Goal: Information Seeking & Learning: Check status

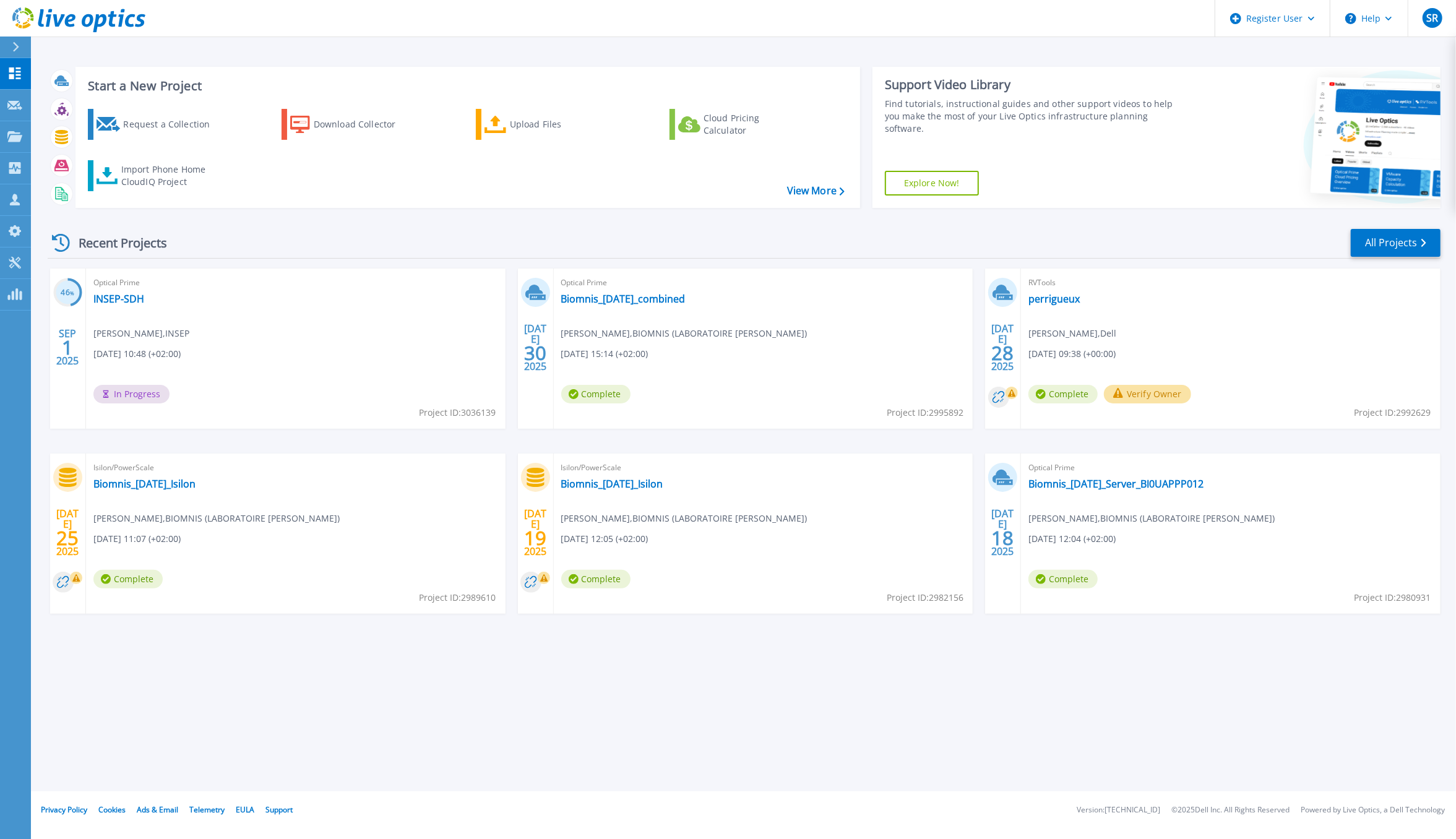
click at [397, 355] on div "Optical Prime INSEP-SDH Francois CREIGNOU , INSEP 09/01/2025, 10:48 (+02:00) In…" at bounding box center [296, 349] width 420 height 160
click at [627, 742] on div "Start a New Project Request a Collection Download Collector Upload Files Cloud …" at bounding box center [743, 395] width 1425 height 791
drag, startPoint x: 387, startPoint y: 838, endPoint x: 386, endPoint y: 847, distance: 9.1
click at [386, 791] on html "Register User Help SR Utilisateur Dell Sebastien Roux Sebastien.Roux@dell.com D…" at bounding box center [728, 395] width 1456 height 791
click at [434, 743] on div "Start a New Project Request a Collection Download Collector Upload Files Cloud …" at bounding box center [743, 395] width 1425 height 791
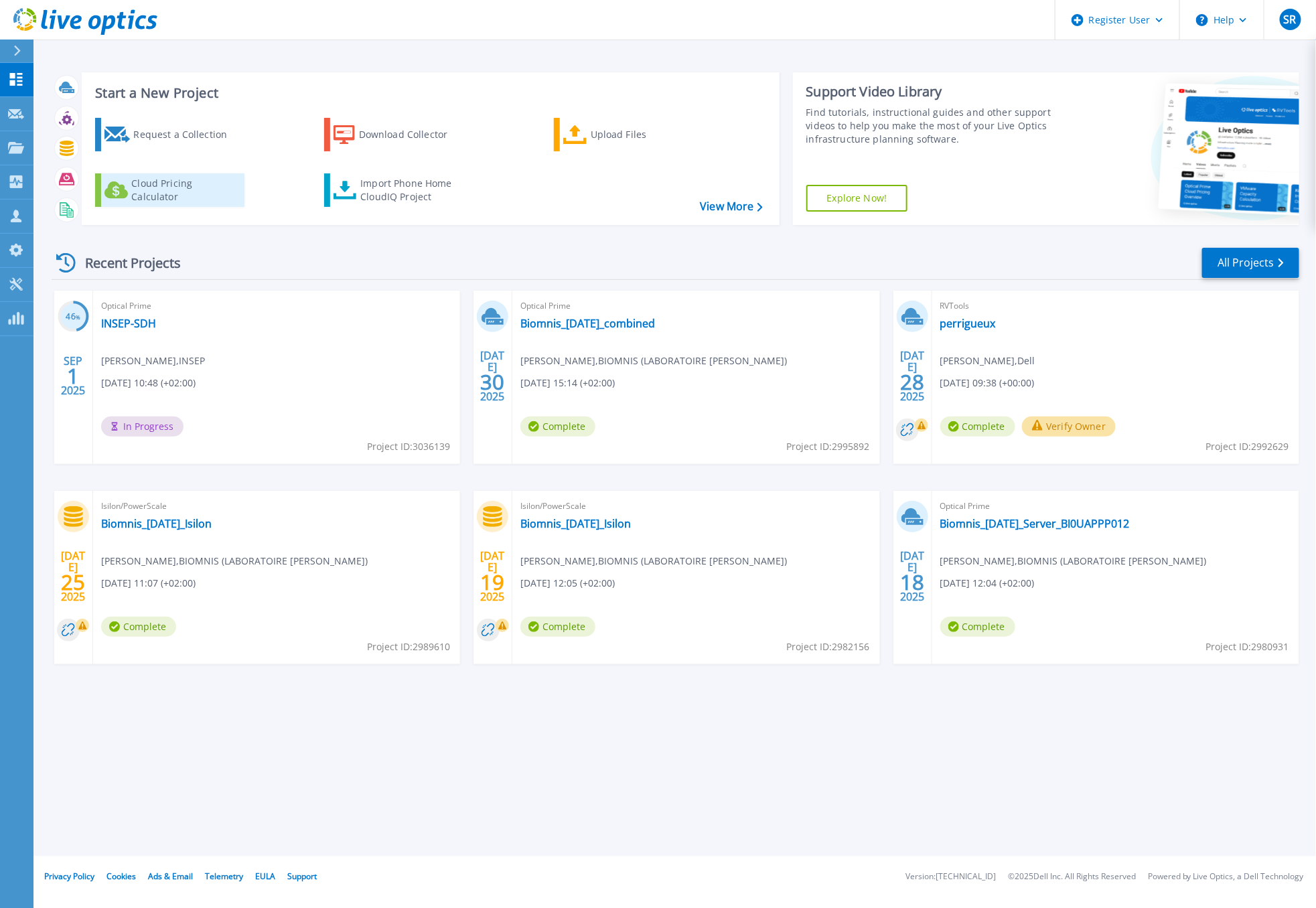
drag, startPoint x: 404, startPoint y: 761, endPoint x: 138, endPoint y: 178, distance: 640.8
click at [394, 748] on div "Start a New Project Request a Collection Download Collector Upload Files Cloud …" at bounding box center [675, 428] width 1283 height 857
click at [57, 185] on p "Collectors" at bounding box center [57, 183] width 45 height 35
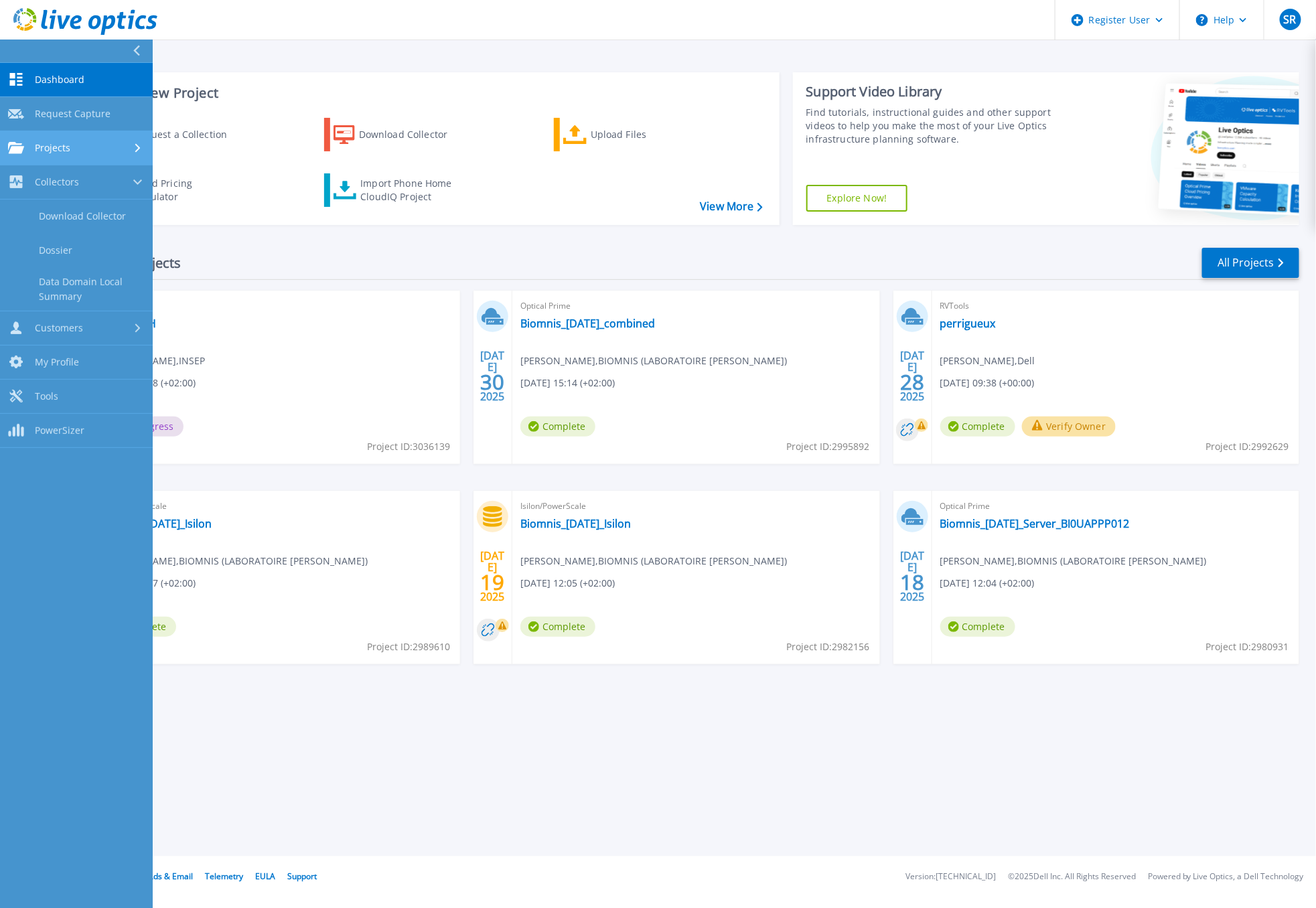
click at [88, 146] on div "Projects" at bounding box center [75, 148] width 136 height 12
click at [94, 176] on link "Search Projects" at bounding box center [76, 183] width 153 height 34
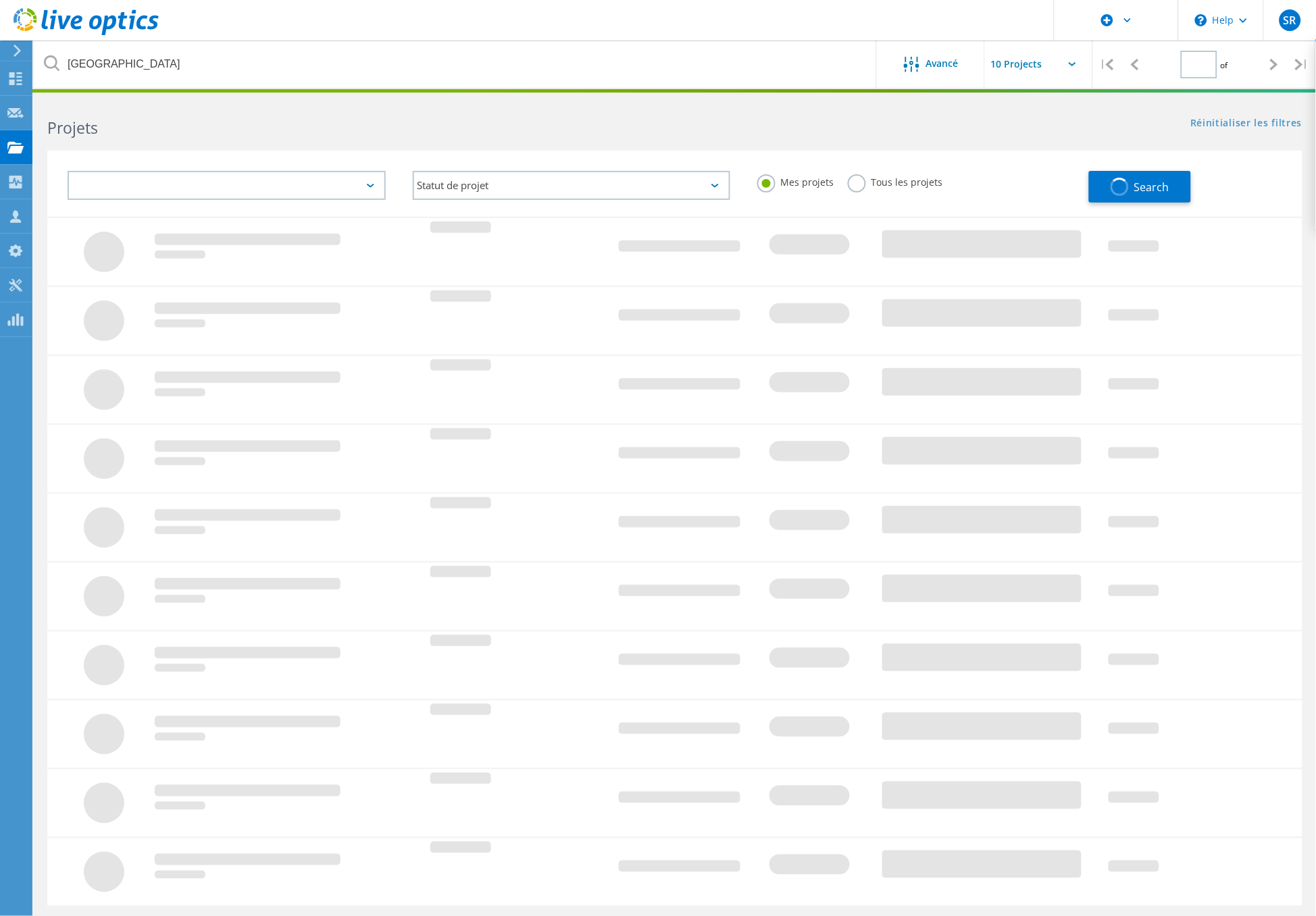
type input "1"
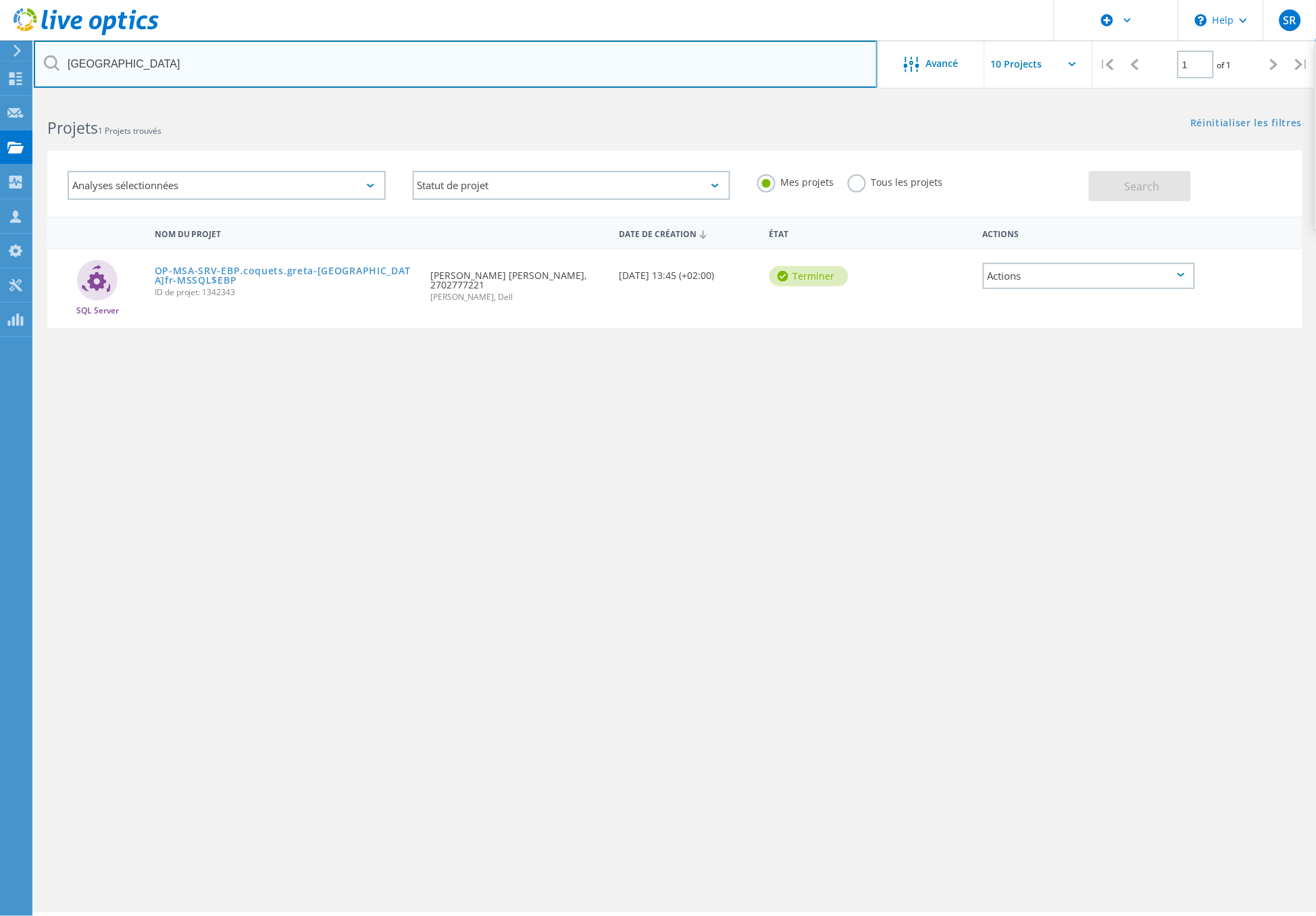
drag, startPoint x: 163, startPoint y: 61, endPoint x: 35, endPoint y: 65, distance: 128.1
click at [35, 65] on input "rouen" at bounding box center [456, 64] width 844 height 48
paste input "francois.gouvernet@univ-rouen.fr"
type input "francois.gouvernet@univ-rouen.fr"
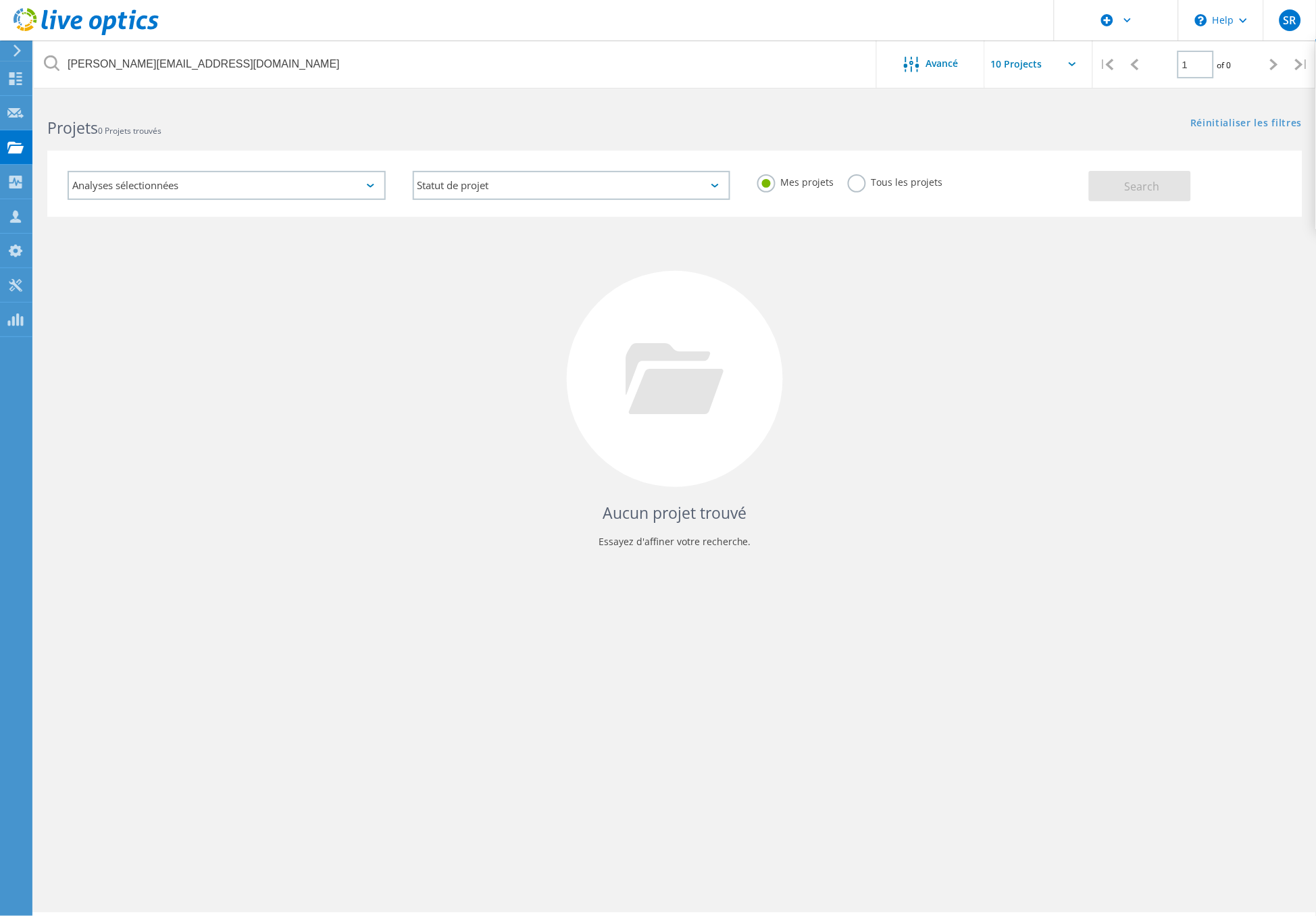
click at [922, 180] on label "Tous les projets" at bounding box center [895, 181] width 95 height 13
click at [0, 0] on input "Tous les projets" at bounding box center [0, 0] width 0 height 0
click at [1175, 179] on button "Search" at bounding box center [1140, 186] width 102 height 30
click at [407, 342] on div "Aucun projet trouvé Essayez d'affiner votre recherche." at bounding box center [674, 392] width 1255 height 349
click at [899, 508] on h4 "Aucun projet trouvé" at bounding box center [674, 513] width 1228 height 22
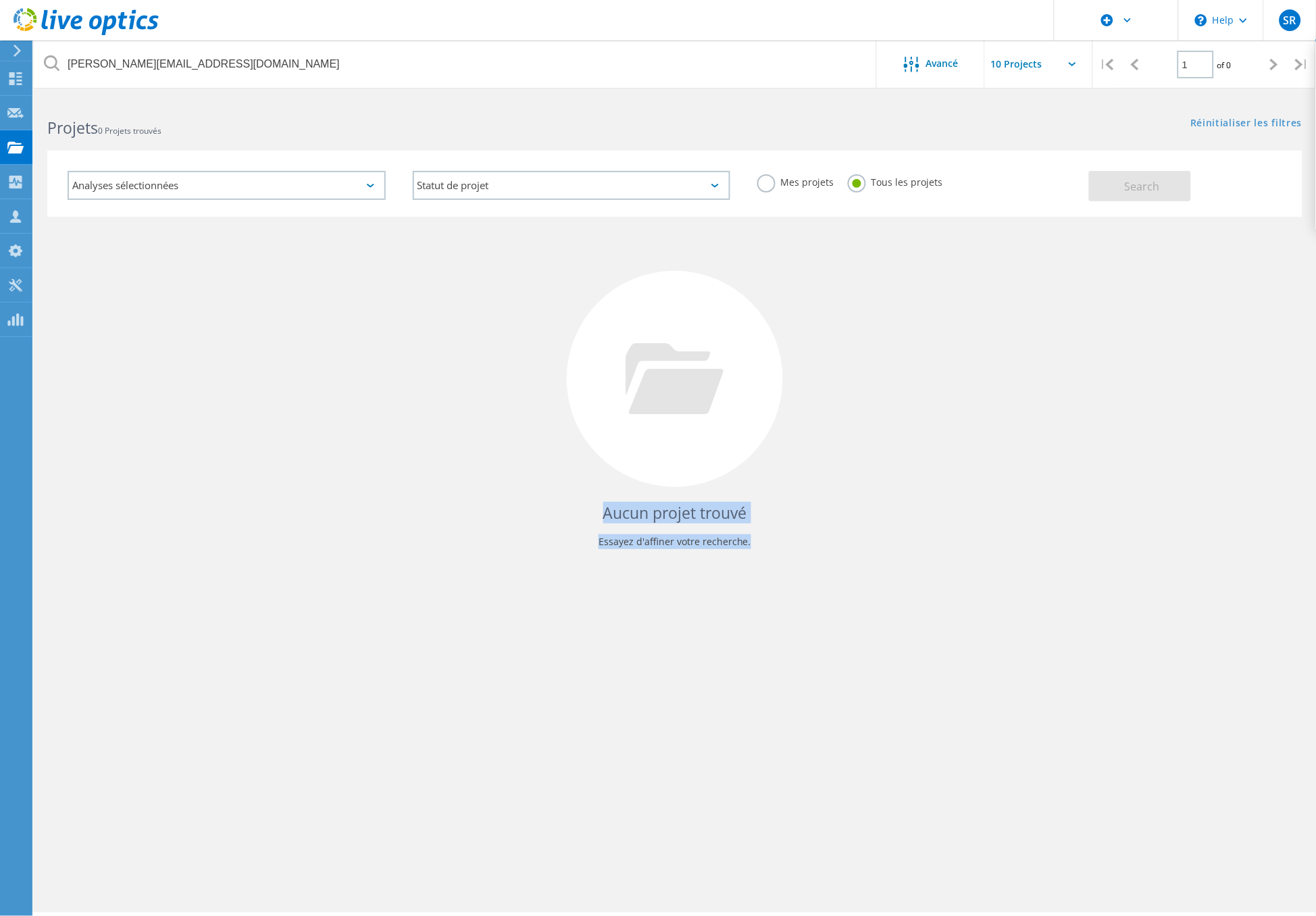
drag, startPoint x: 748, startPoint y: 541, endPoint x: 517, endPoint y: 512, distance: 232.8
click at [517, 512] on div "Aucun projet trouvé Essayez d'affiner votre recherche." at bounding box center [674, 392] width 1255 height 349
drag, startPoint x: 517, startPoint y: 512, endPoint x: 517, endPoint y: 576, distance: 64.0
click at [517, 576] on div "Aucun projet trouvé Essayez d'affiner votre recherche." at bounding box center [674, 400] width 1282 height 365
click at [596, 616] on div "francois.gouvernet@univ-rouen.fr Avancé | 1 of 0 | Adresse électronique Nom du …" at bounding box center [674, 505] width 1282 height 815
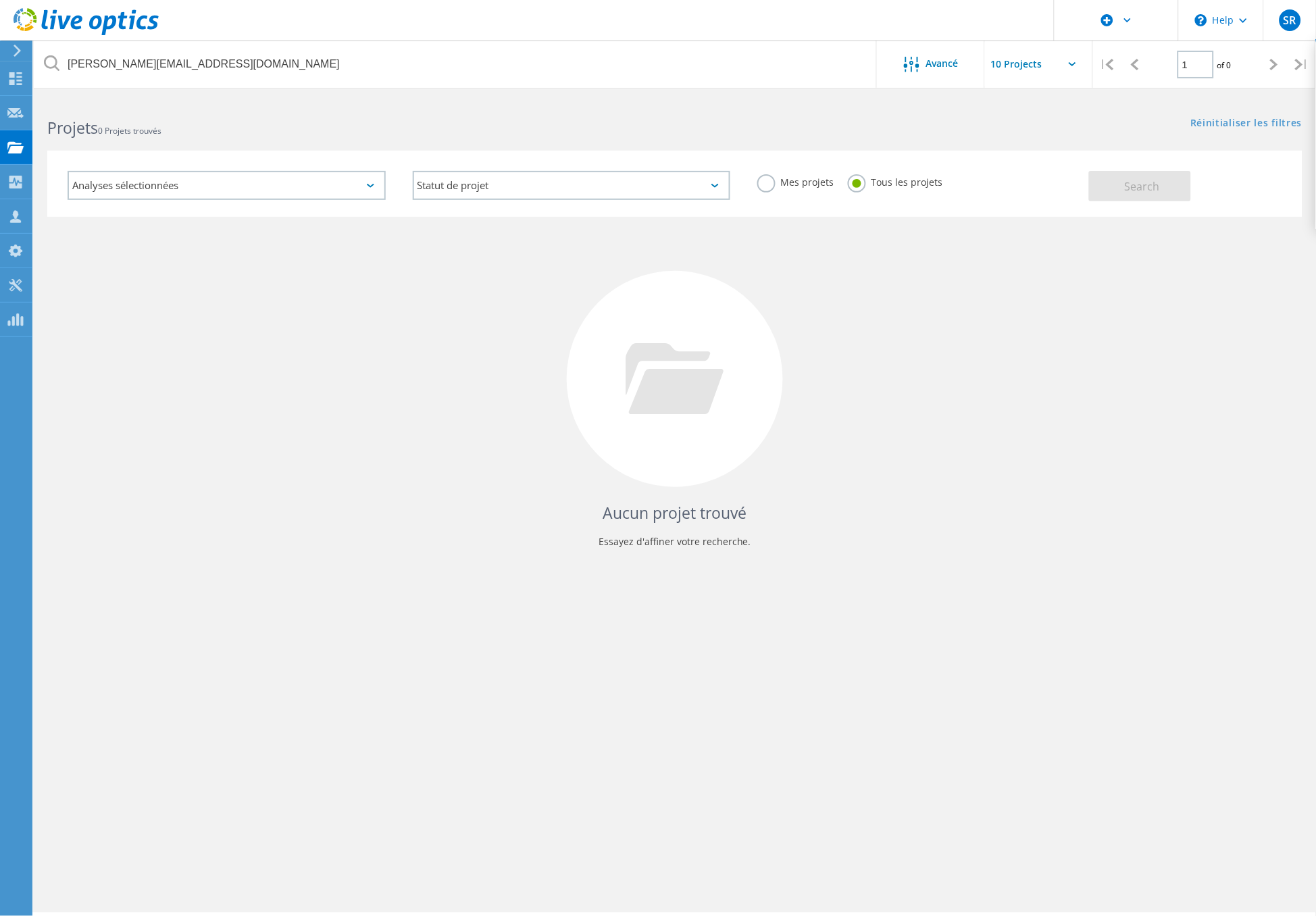
click at [1028, 519] on h4 "Aucun projet trouvé" at bounding box center [674, 513] width 1228 height 22
click at [690, 403] on icon at bounding box center [674, 379] width 98 height 71
click at [334, 505] on h4 "Aucun projet trouvé" at bounding box center [674, 513] width 1228 height 22
click at [359, 612] on div "francois.gouvernet@univ-rouen.fr Avancé | 1 of 0 | Adresse électronique Nom du …" at bounding box center [674, 505] width 1282 height 815
click at [366, 394] on div "Aucun projet trouvé Essayez d'affiner votre recherche." at bounding box center [674, 392] width 1255 height 349
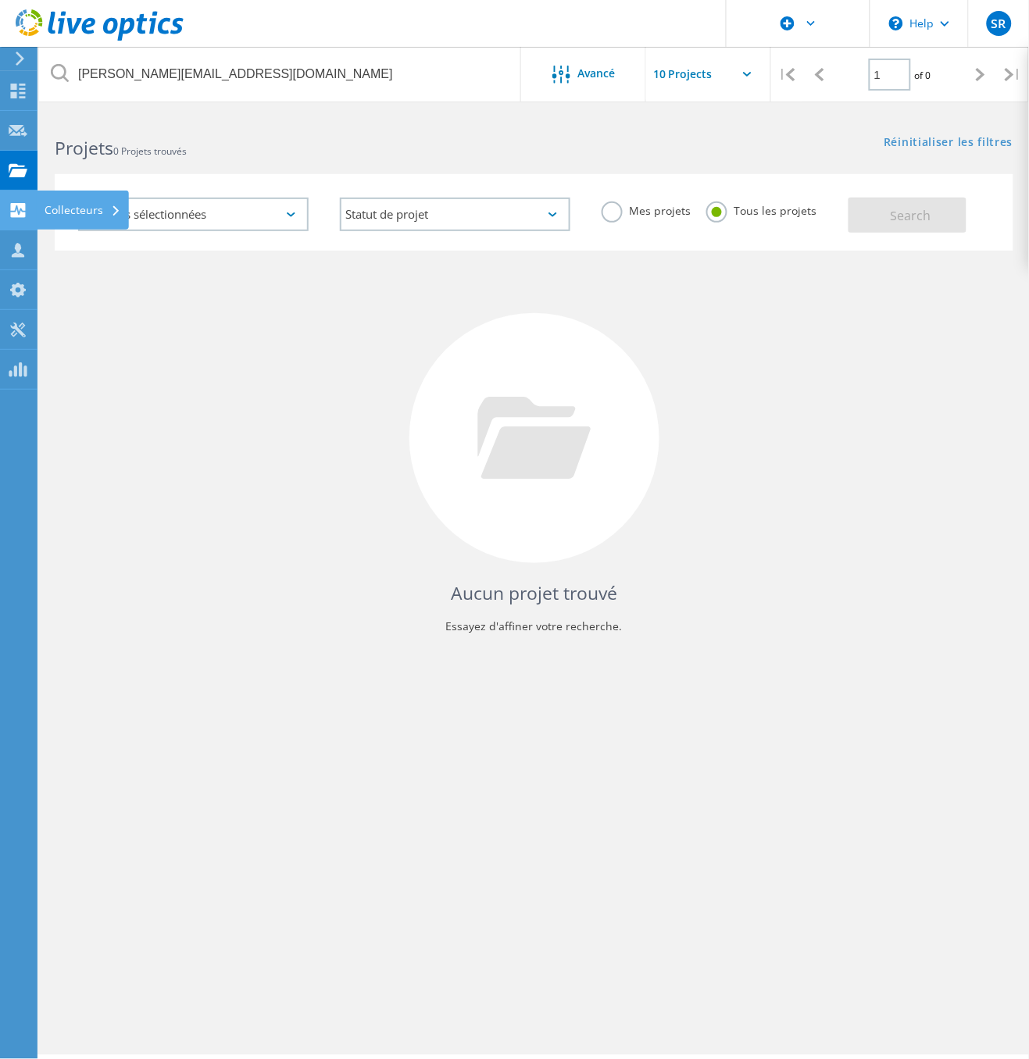
click at [20, 213] on use at bounding box center [18, 210] width 15 height 15
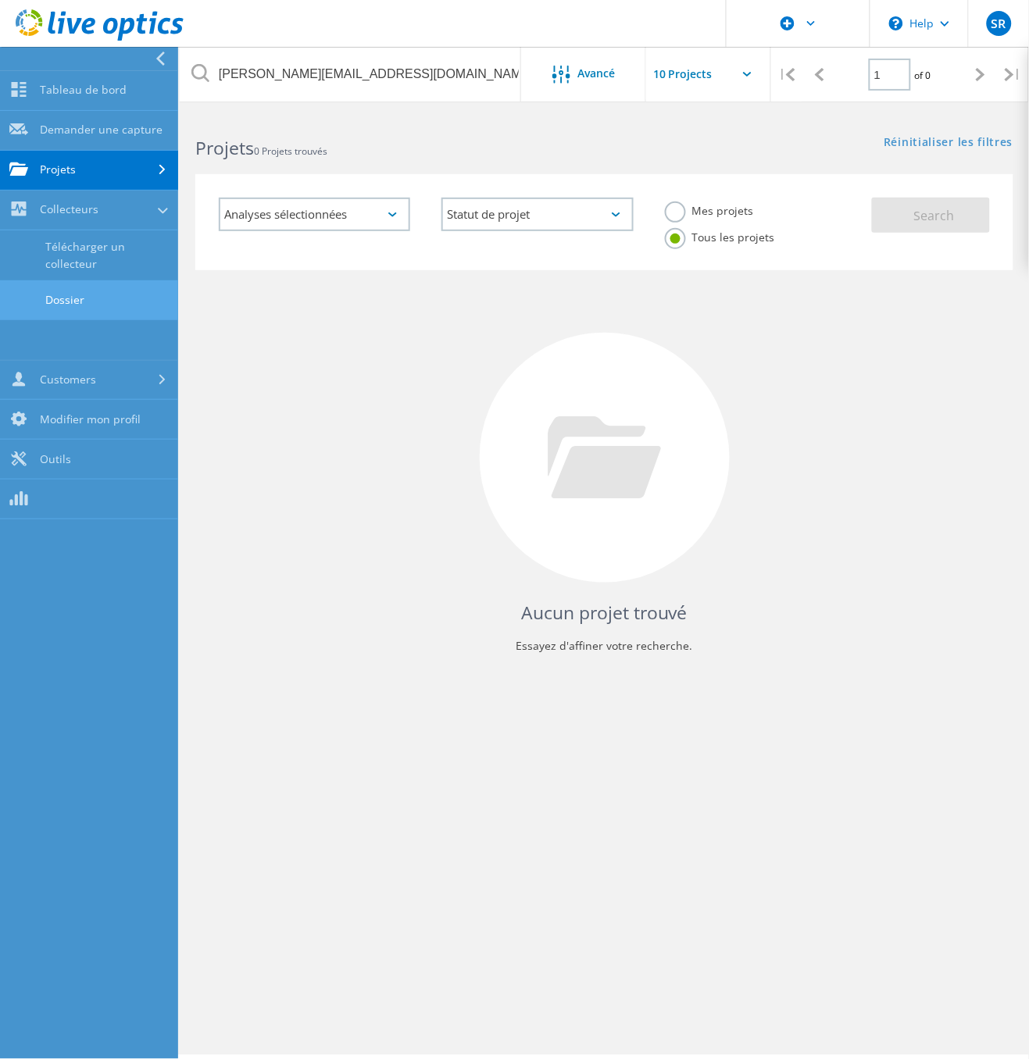
click at [80, 294] on link "Dossier" at bounding box center [89, 300] width 178 height 40
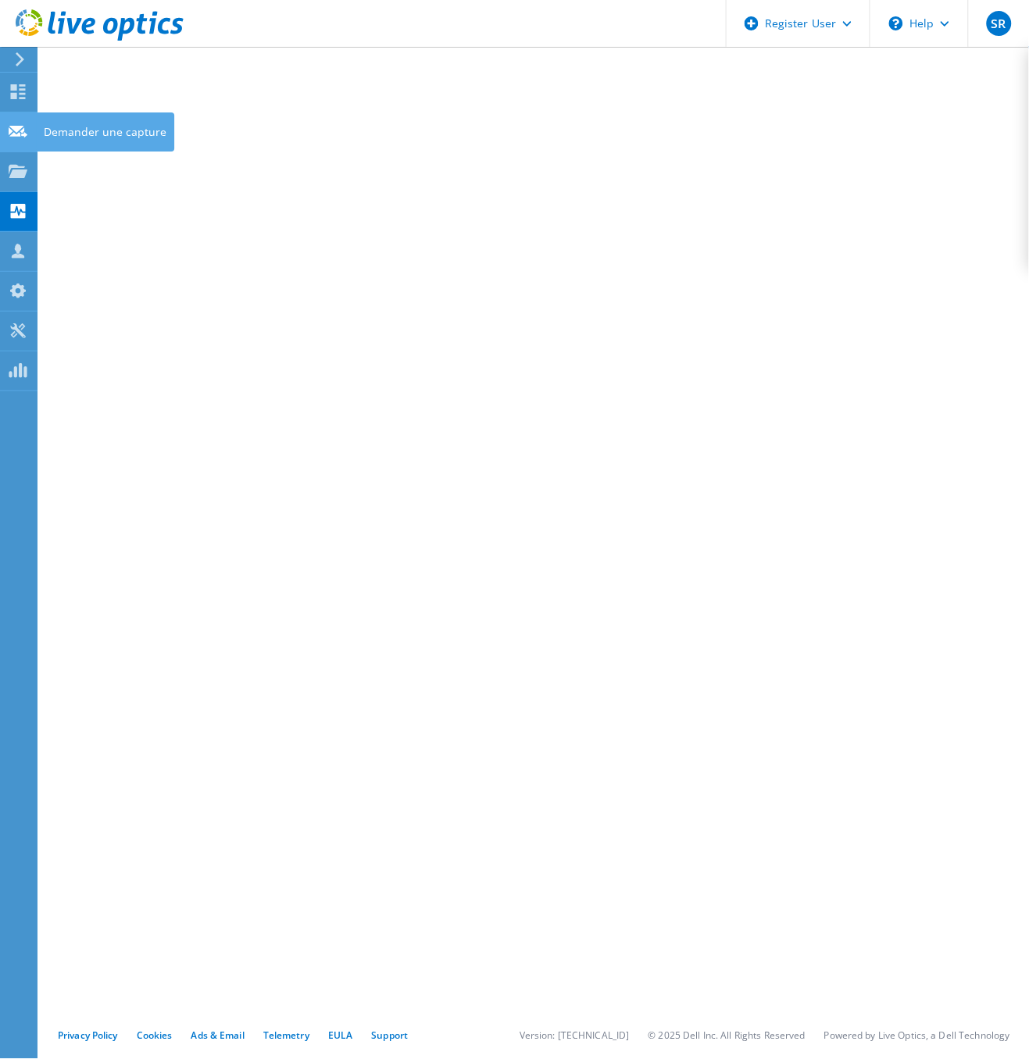
click at [14, 133] on use at bounding box center [18, 131] width 19 height 12
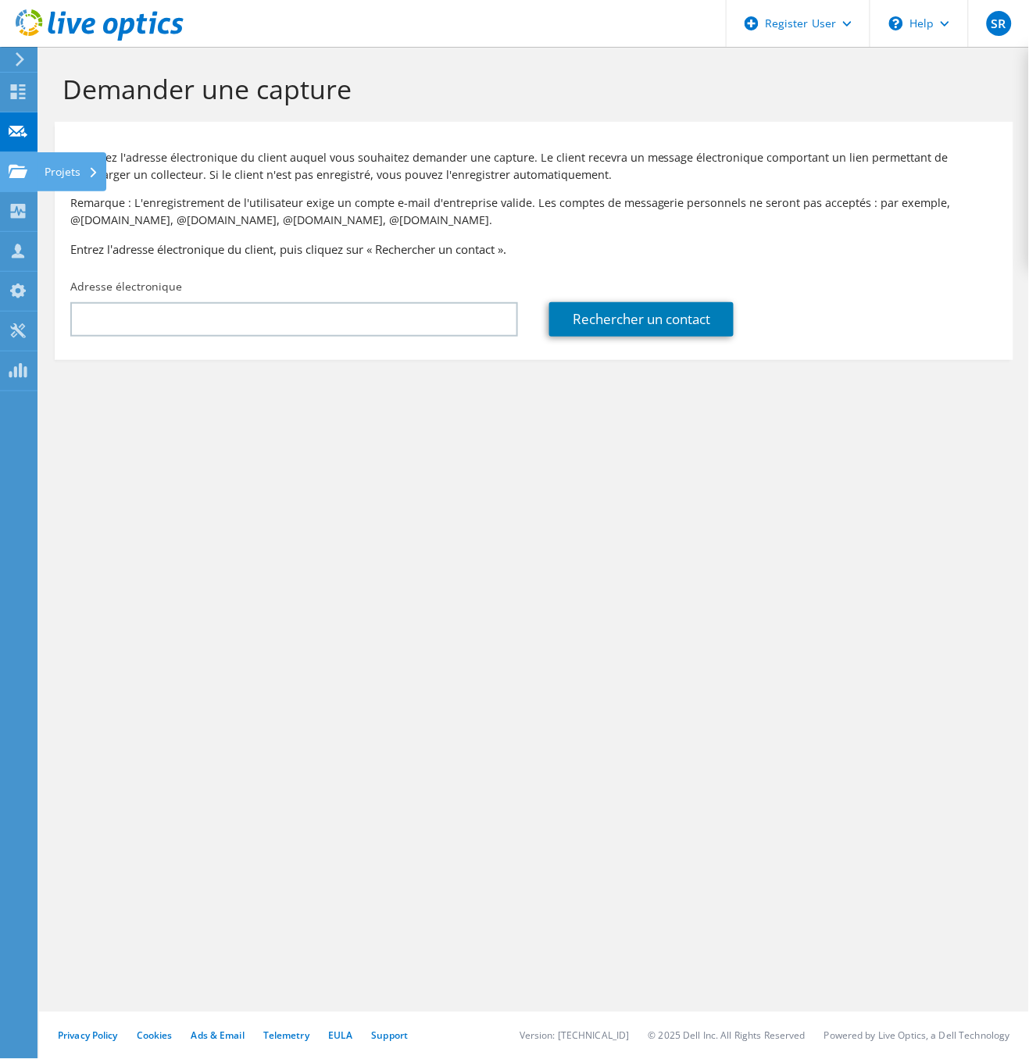
click at [27, 175] on icon at bounding box center [18, 171] width 19 height 15
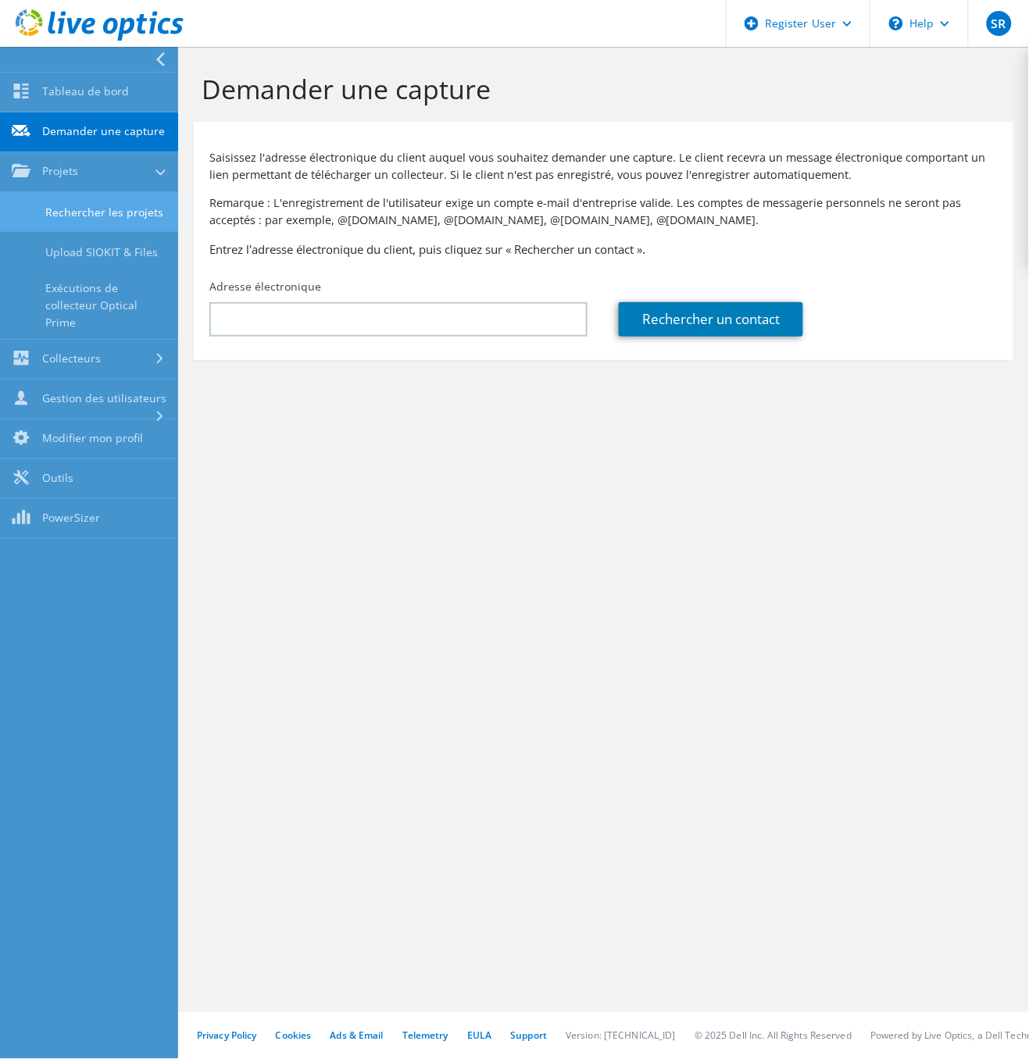
click at [107, 216] on link "Rechercher les projets" at bounding box center [89, 212] width 178 height 40
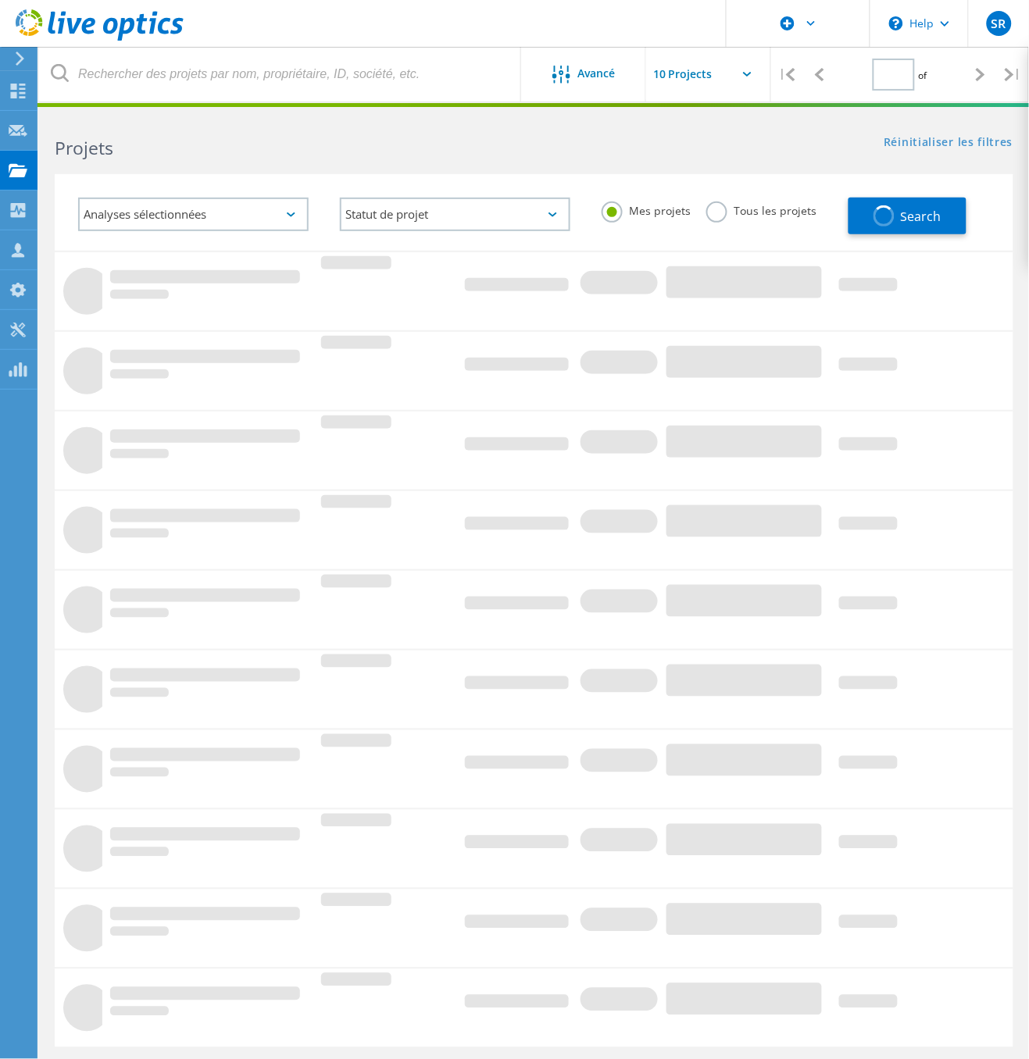
type input "1"
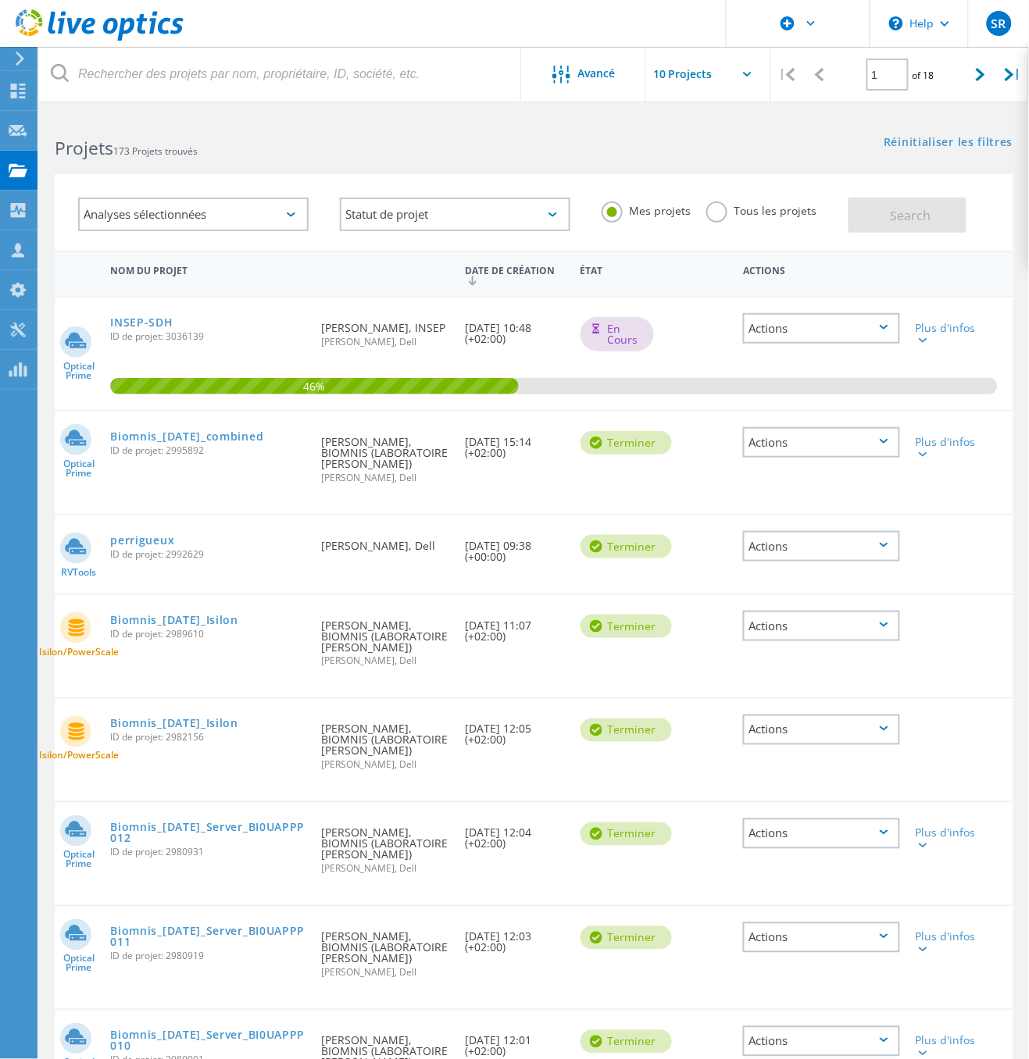
click at [876, 329] on div "Actions" at bounding box center [821, 328] width 157 height 30
click at [369, 22] on header "\n Help Explore Helpful Articles Contact Support SR Utilisateur Dell [PERSON_NA…" at bounding box center [514, 23] width 1029 height 47
